Goal: Task Accomplishment & Management: Manage account settings

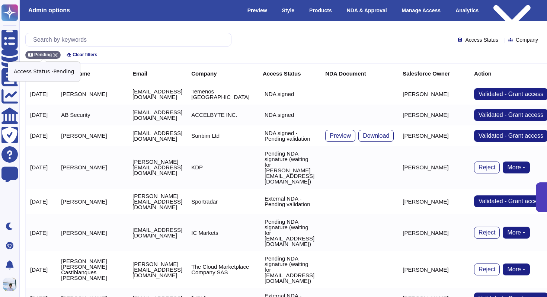
click at [56, 53] on icon at bounding box center [55, 55] width 4 height 4
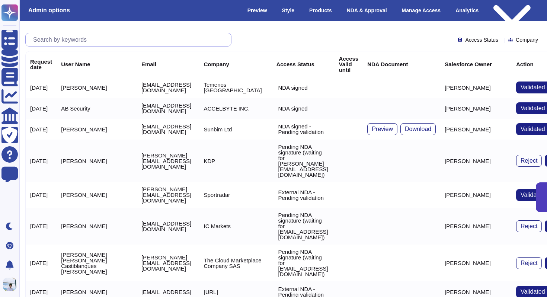
click at [61, 41] on input "text" at bounding box center [130, 39] width 202 height 13
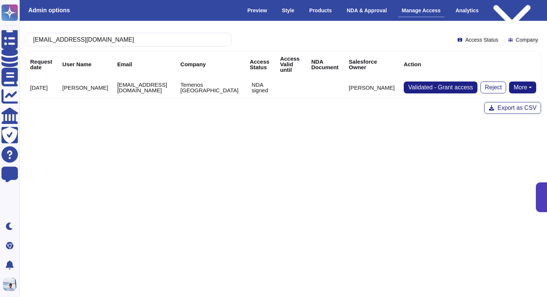
click at [517, 83] on button "More" at bounding box center [522, 87] width 27 height 12
type input "[EMAIL_ADDRESS][DOMAIN_NAME]"
click at [424, 118] on div "[EMAIL_ADDRESS][DOMAIN_NAME] Access Status Company Request date User Name Email…" at bounding box center [282, 73] width 539 height 105
click at [517, 81] on button "More" at bounding box center [522, 87] width 27 height 12
click at [513, 106] on link "Remove NDA" at bounding box center [506, 110] width 59 height 9
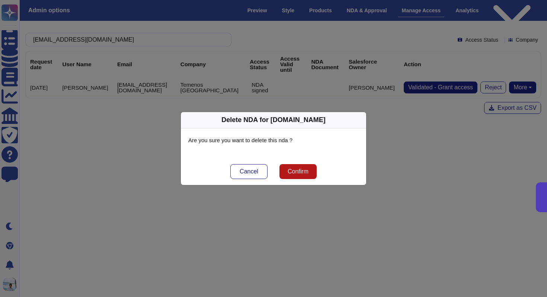
click at [310, 167] on button "Confirm" at bounding box center [297, 171] width 37 height 15
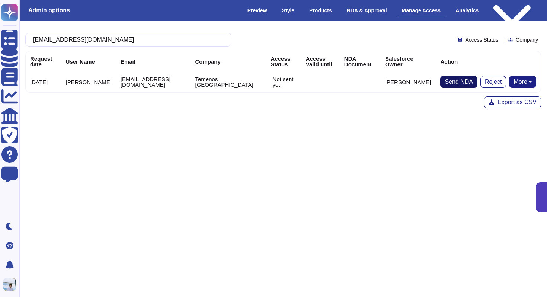
click at [444, 80] on span "Send NDA" at bounding box center [458, 82] width 28 height 6
